Goal: Contribute content

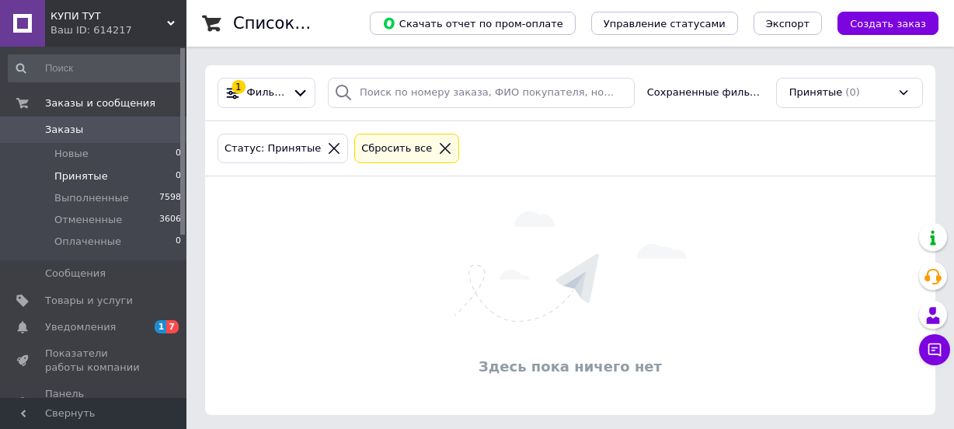
click at [90, 297] on span "Товары и услуги" at bounding box center [89, 301] width 88 height 14
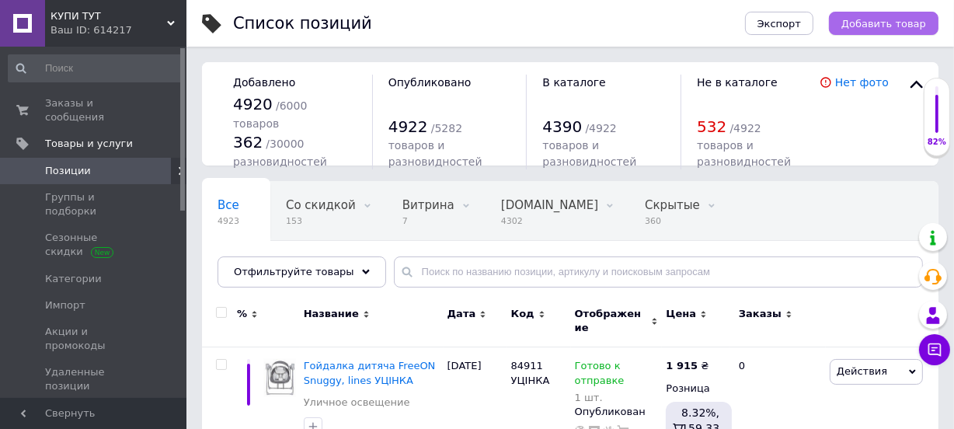
click at [878, 25] on span "Добавить товар" at bounding box center [883, 24] width 85 height 12
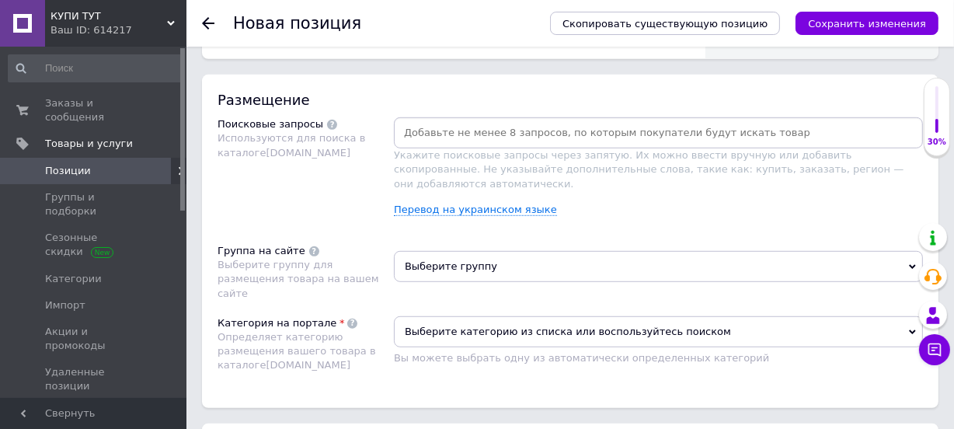
click at [327, 128] on span at bounding box center [332, 125] width 10 height 10
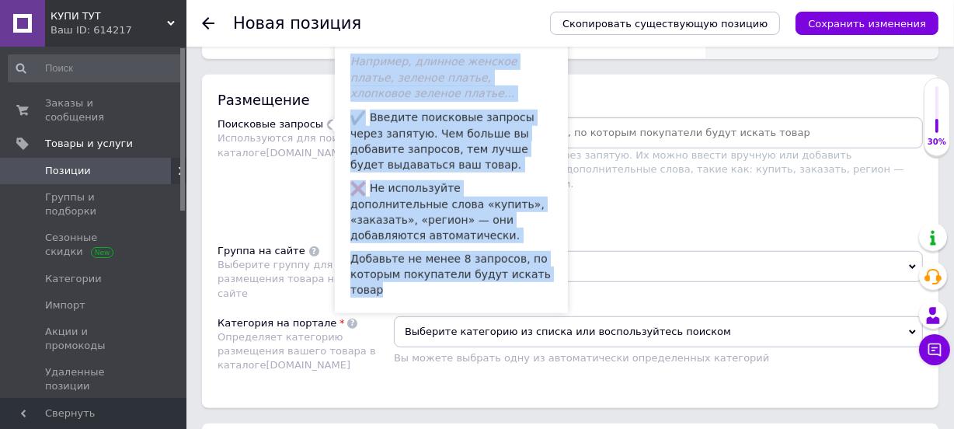
drag, startPoint x: 552, startPoint y: 246, endPoint x: 353, endPoint y: 47, distance: 281.8
click at [353, 47] on div "Используйте только те запросы, по которым будут искать ваш товар. Например, дли…" at bounding box center [451, 148] width 233 height 329
copy ul "Например, длинное женское платье, зеленое платье, хлопковое зеленое платье... В…"
